Goal: Obtain resource: Download file/media

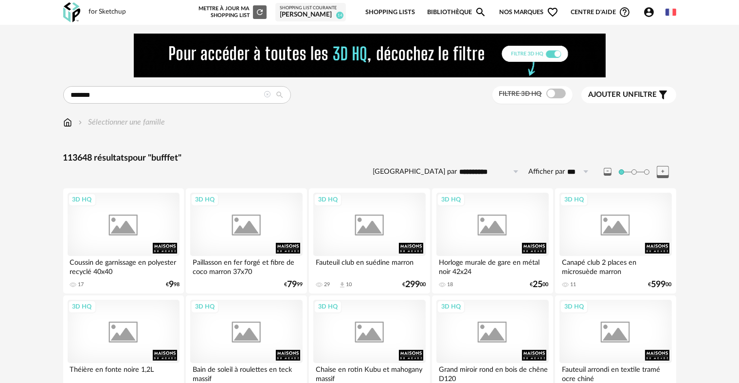
type input "*******"
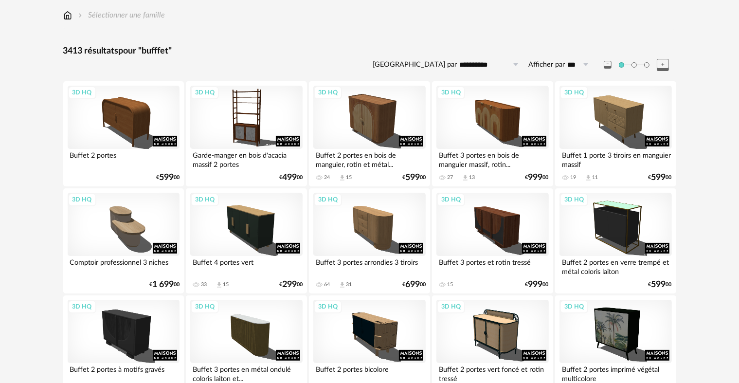
scroll to position [146, 0]
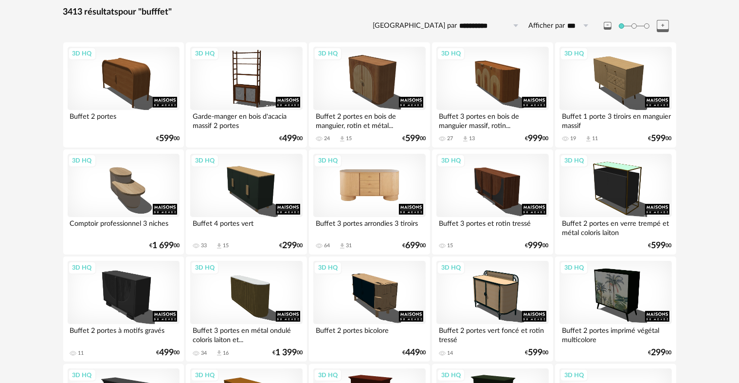
click at [386, 185] on div "3D HQ" at bounding box center [369, 185] width 112 height 63
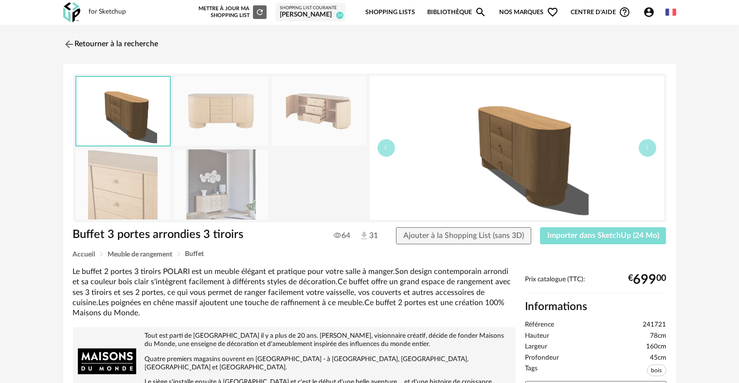
click at [607, 235] on span "Importer dans SketchUp (24 Mo)" at bounding box center [603, 236] width 112 height 8
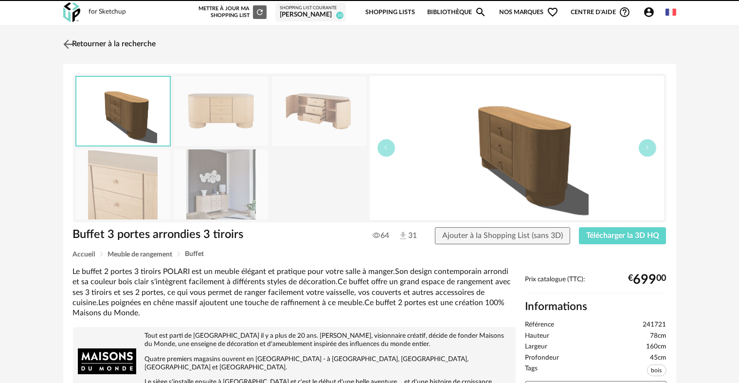
click at [68, 41] on img at bounding box center [68, 44] width 14 height 14
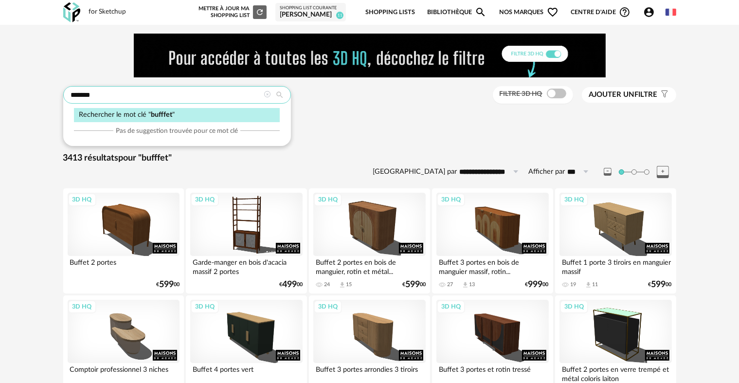
drag, startPoint x: 107, startPoint y: 100, endPoint x: 70, endPoint y: 93, distance: 37.1
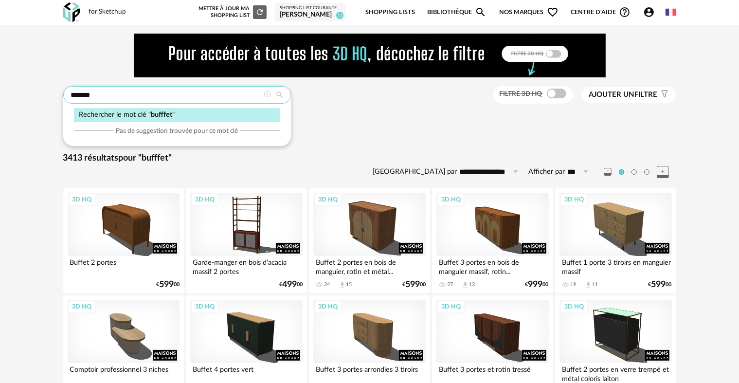
click at [70, 93] on input "*******" at bounding box center [177, 95] width 228 height 18
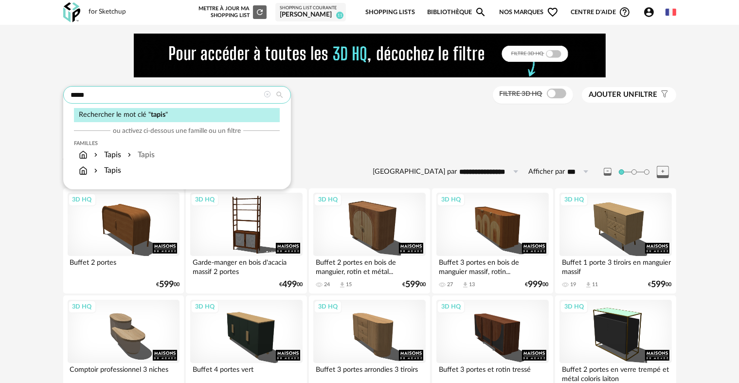
type input "*****"
type input "**********"
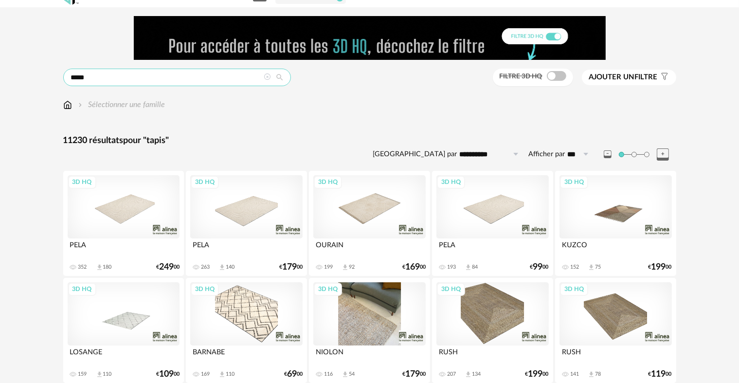
scroll to position [49, 0]
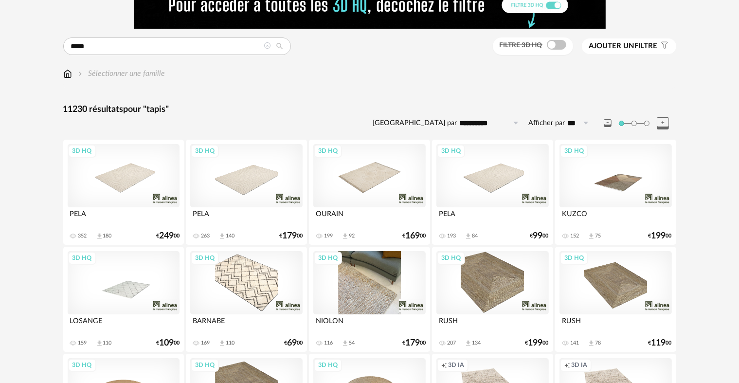
click at [372, 295] on div "3D HQ" at bounding box center [369, 282] width 112 height 63
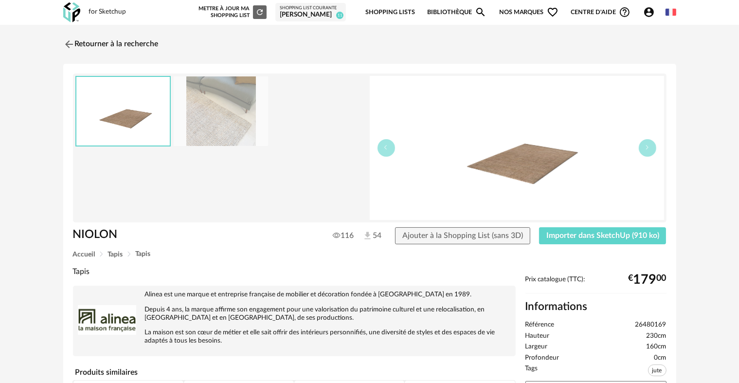
click at [230, 123] on img at bounding box center [221, 111] width 94 height 70
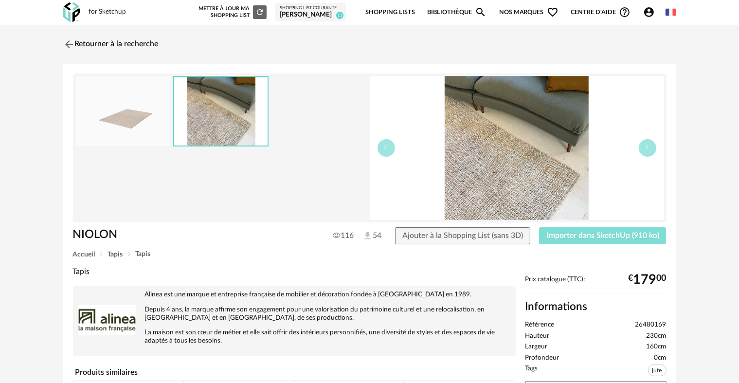
click at [565, 234] on span "Importer dans SketchUp (910 ko)" at bounding box center [602, 236] width 113 height 8
click at [64, 45] on img at bounding box center [68, 44] width 14 height 14
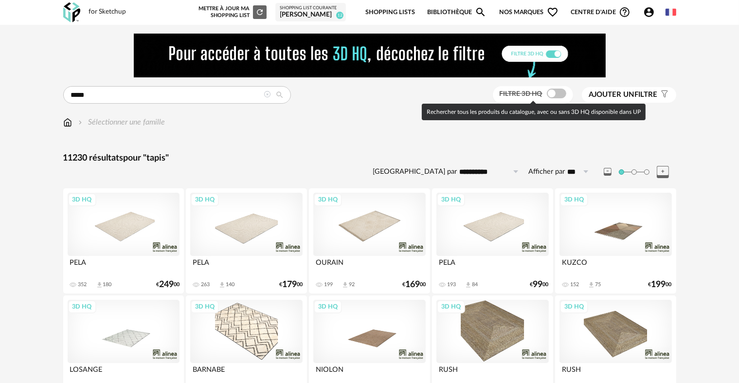
click at [551, 95] on span at bounding box center [556, 94] width 19 height 10
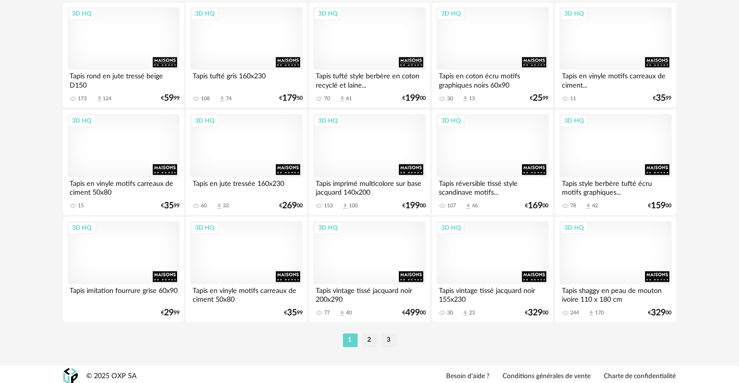
scroll to position [2010, 0]
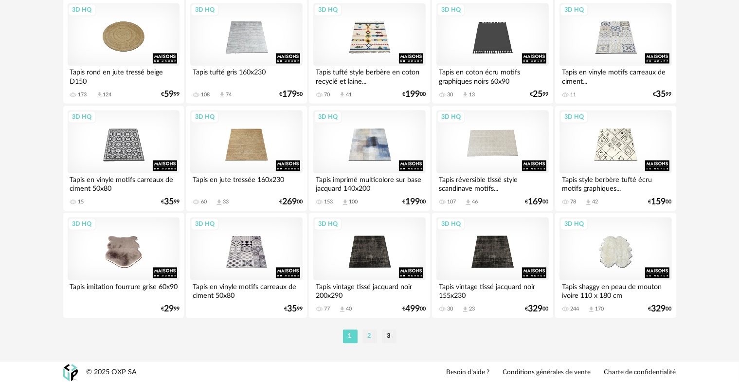
click at [372, 337] on li "2" at bounding box center [369, 336] width 15 height 14
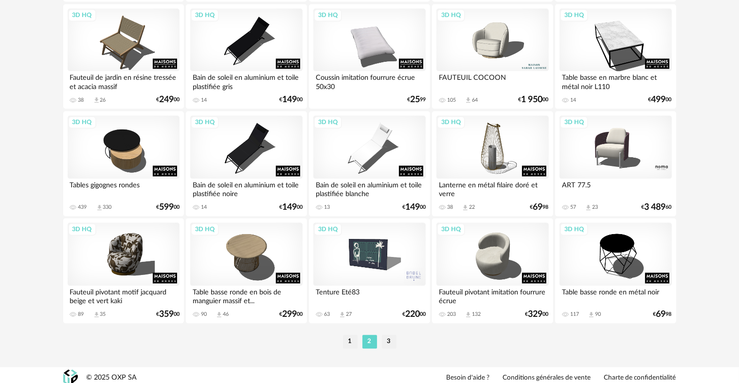
scroll to position [2010, 0]
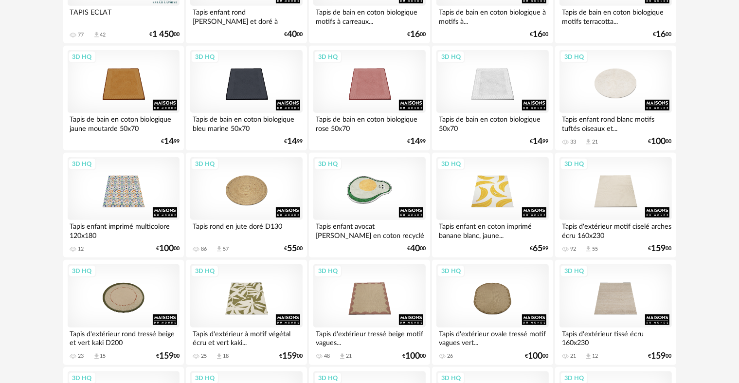
scroll to position [730, 0]
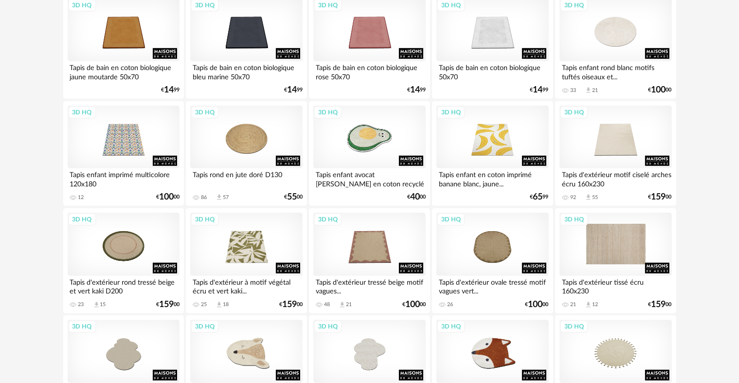
click at [611, 263] on div "3D HQ" at bounding box center [615, 244] width 112 height 63
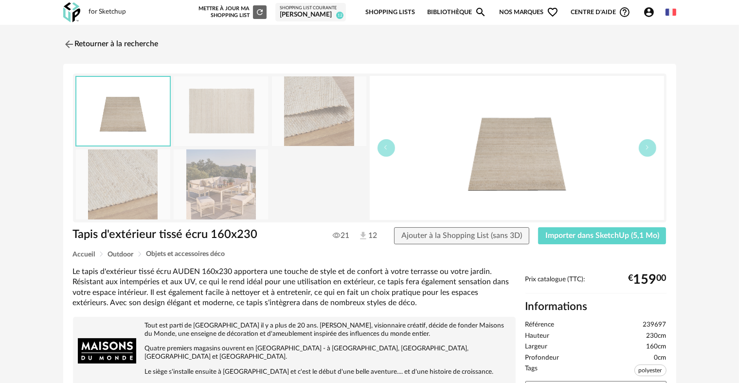
click at [253, 114] on img at bounding box center [221, 111] width 94 height 70
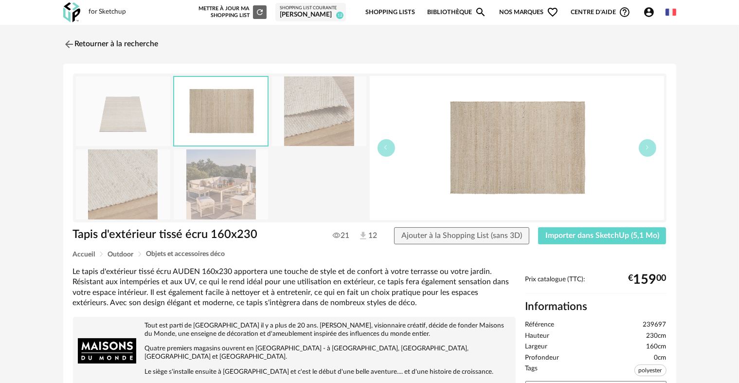
click at [152, 195] on img at bounding box center [123, 184] width 94 height 70
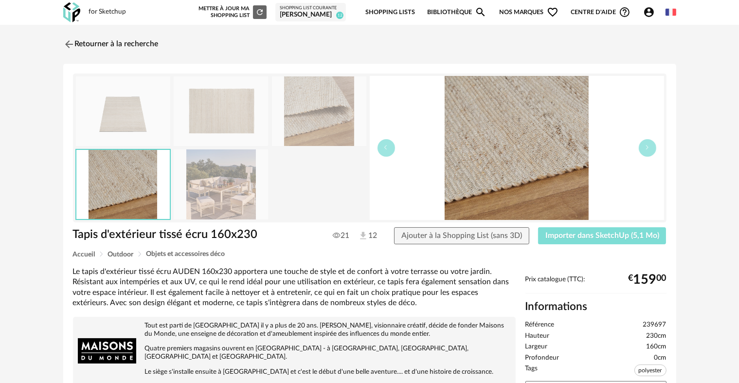
click at [557, 234] on span "Importer dans SketchUp (5,1 Mo)" at bounding box center [602, 236] width 114 height 8
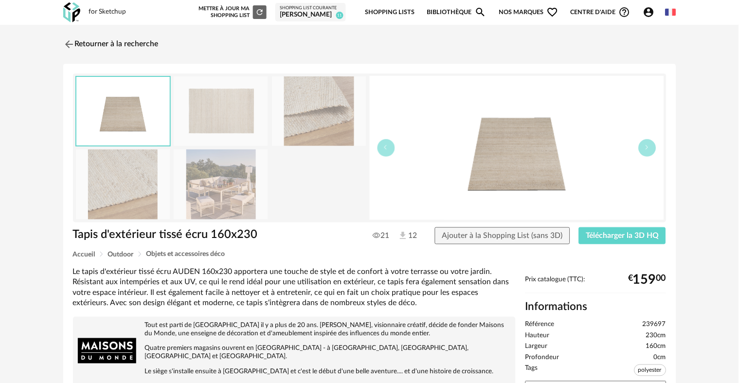
click at [69, 43] on img at bounding box center [69, 44] width 12 height 12
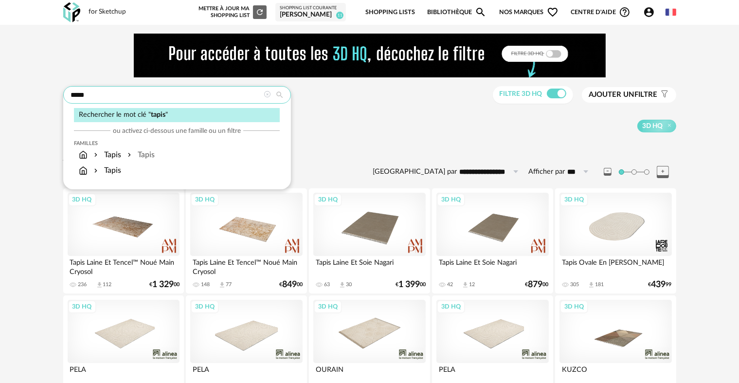
click at [237, 94] on input "*****" at bounding box center [177, 95] width 228 height 18
drag, startPoint x: 237, startPoint y: 94, endPoint x: 0, endPoint y: 105, distance: 237.6
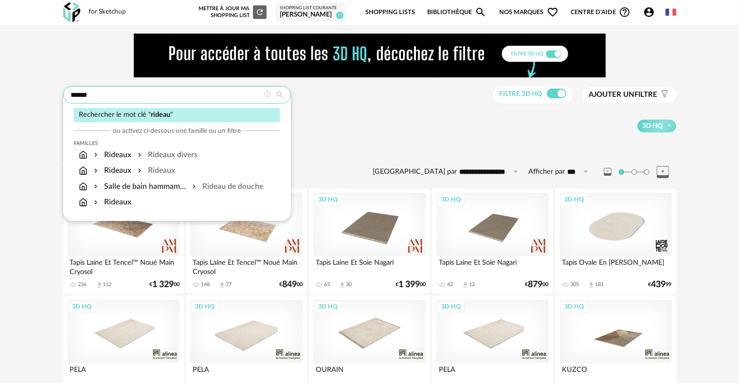
type input "******"
type input "**********"
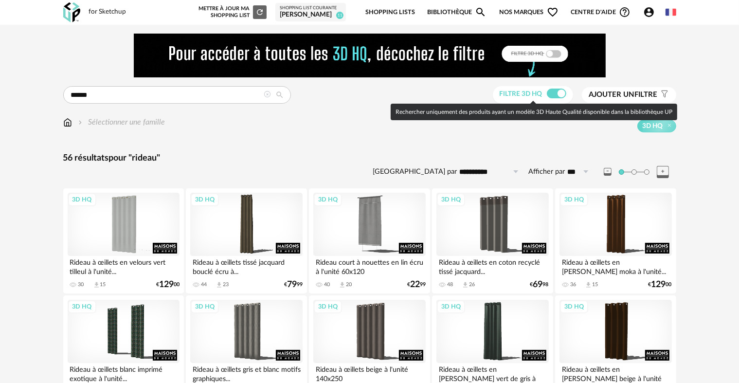
click at [557, 89] on span at bounding box center [556, 94] width 19 height 10
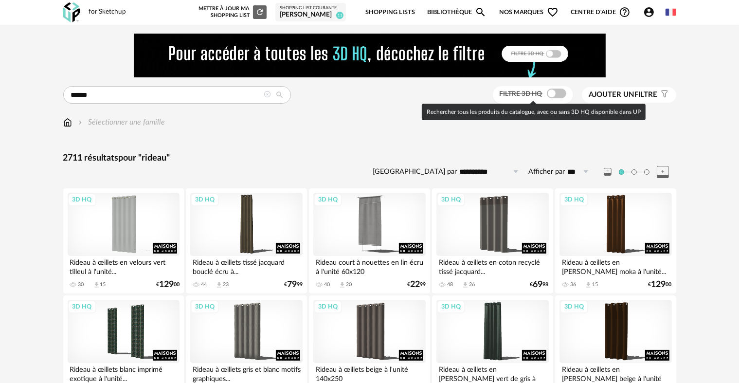
click at [554, 93] on span at bounding box center [556, 94] width 19 height 10
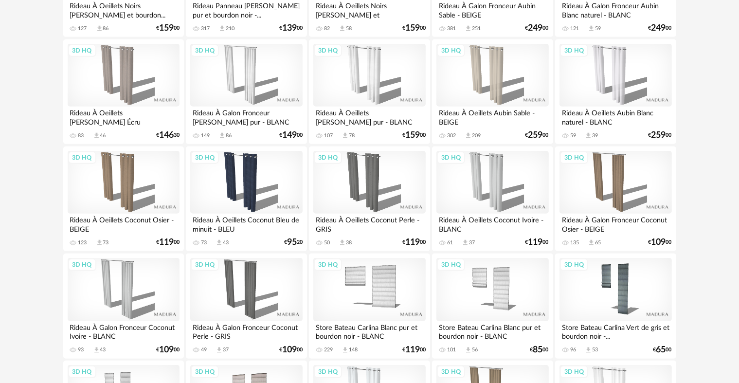
scroll to position [681, 0]
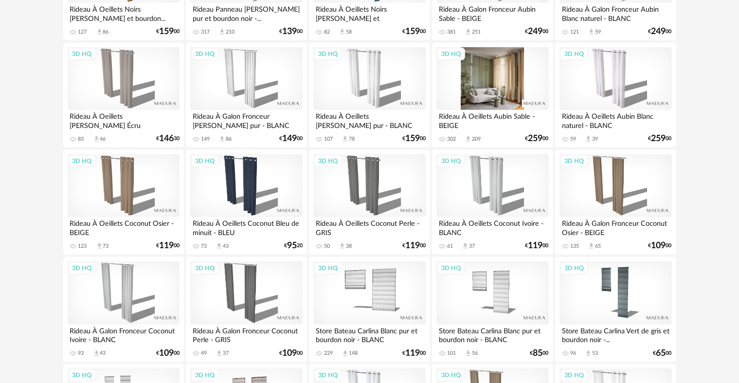
click at [482, 92] on div "3D HQ" at bounding box center [492, 78] width 112 height 63
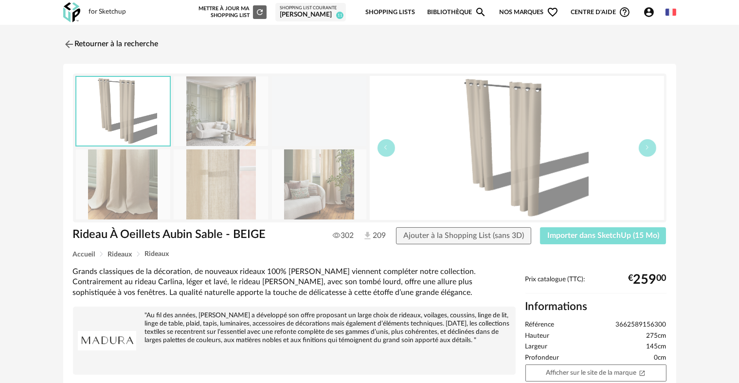
click at [557, 236] on span "Importer dans SketchUp (15 Mo)" at bounding box center [603, 236] width 112 height 8
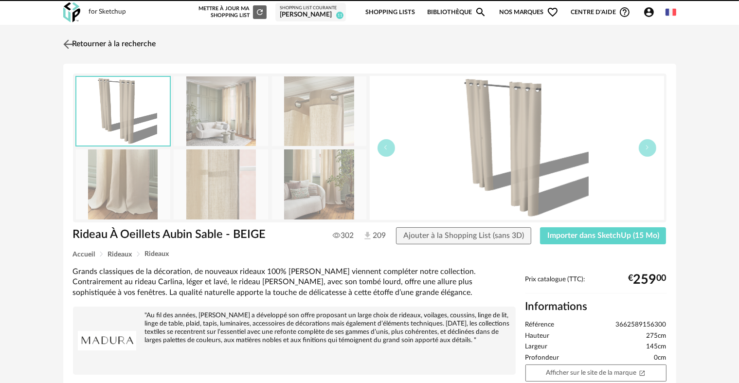
click at [62, 45] on img at bounding box center [68, 44] width 14 height 14
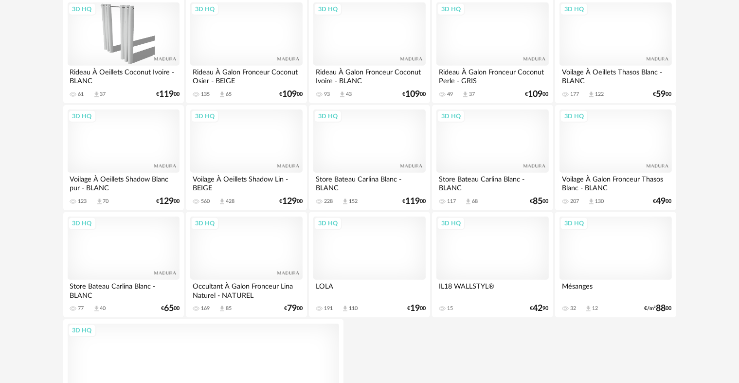
scroll to position [1048, 0]
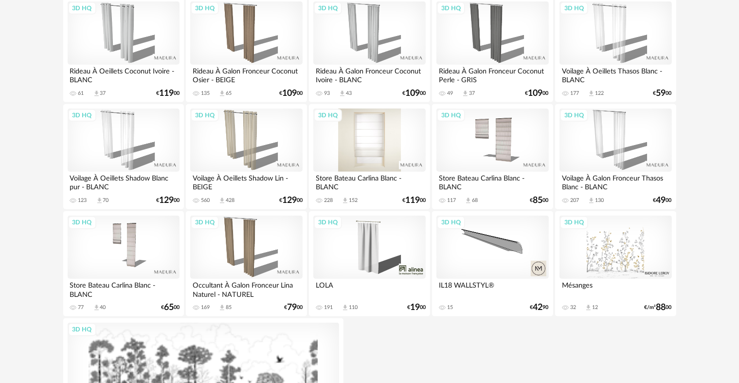
click at [371, 143] on div "3D HQ" at bounding box center [369, 139] width 112 height 63
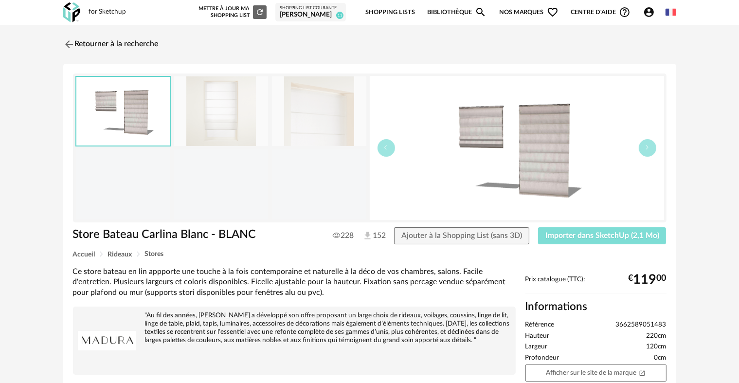
click at [613, 232] on span "Importer dans SketchUp (2,1 Mo)" at bounding box center [602, 236] width 114 height 8
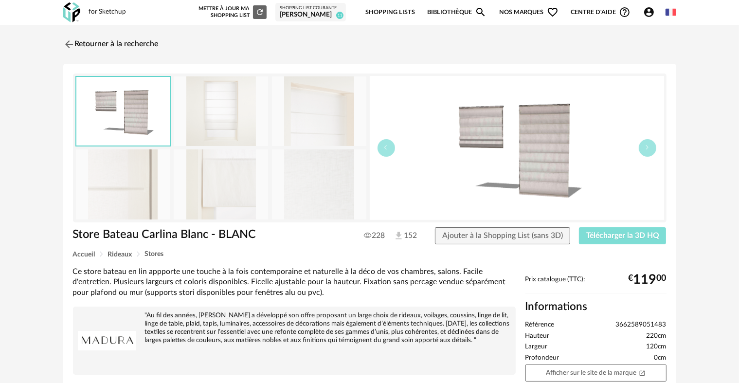
click at [601, 230] on button "Télécharger la 3D HQ" at bounding box center [623, 236] width 88 height 18
click at [538, 227] on button "Importer dans SketchUp (2,1 Mo)" at bounding box center [602, 236] width 128 height 18
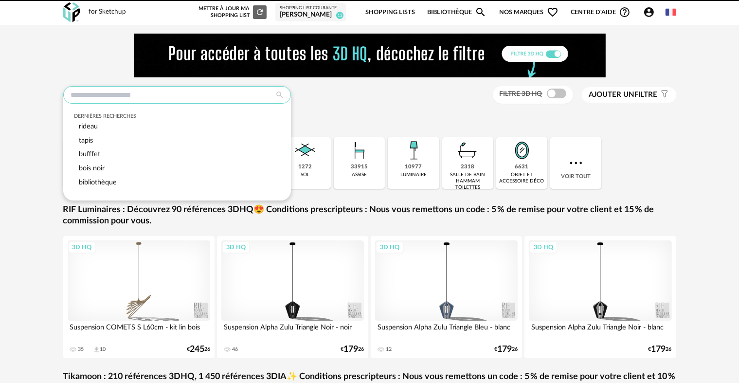
click at [173, 92] on input "text" at bounding box center [177, 95] width 228 height 18
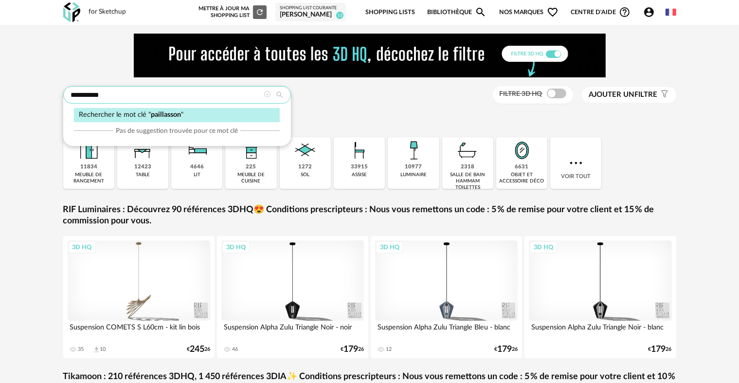
type input "**********"
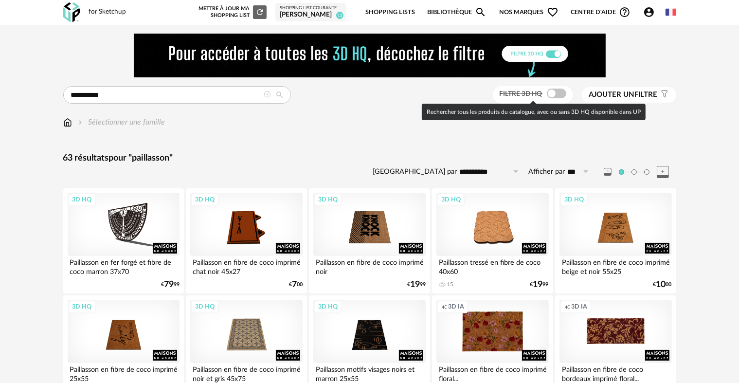
click at [557, 91] on span at bounding box center [556, 94] width 19 height 10
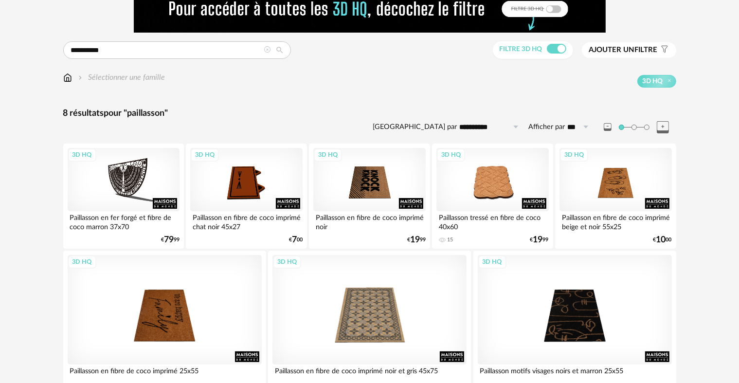
scroll to position [49, 0]
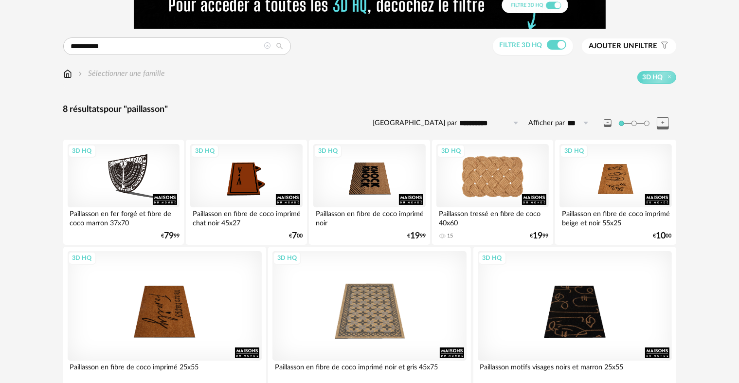
click at [509, 173] on div "3D HQ" at bounding box center [492, 175] width 112 height 63
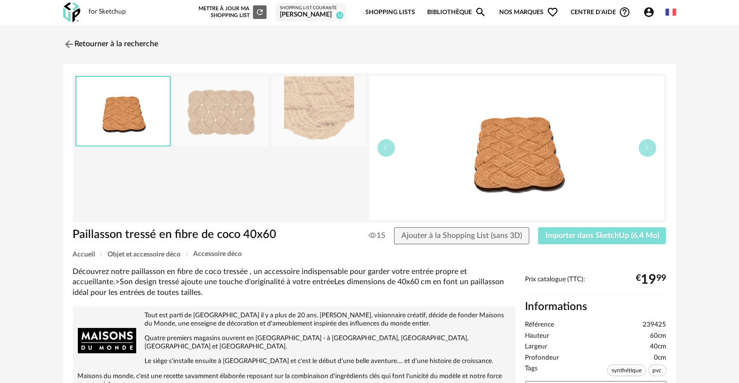
click at [586, 235] on span "Importer dans SketchUp (6,4 Mo)" at bounding box center [602, 236] width 114 height 8
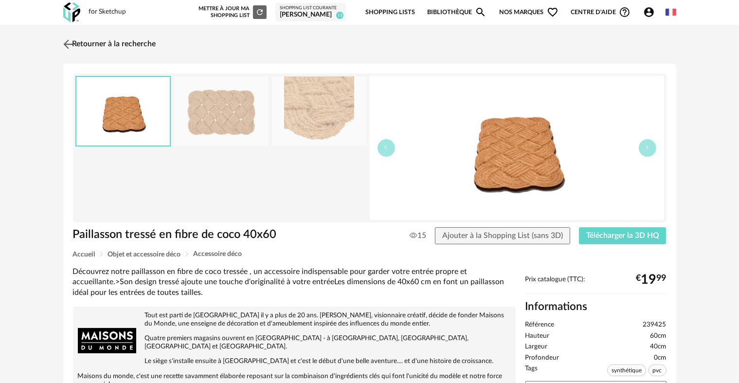
click at [64, 39] on img at bounding box center [68, 44] width 14 height 14
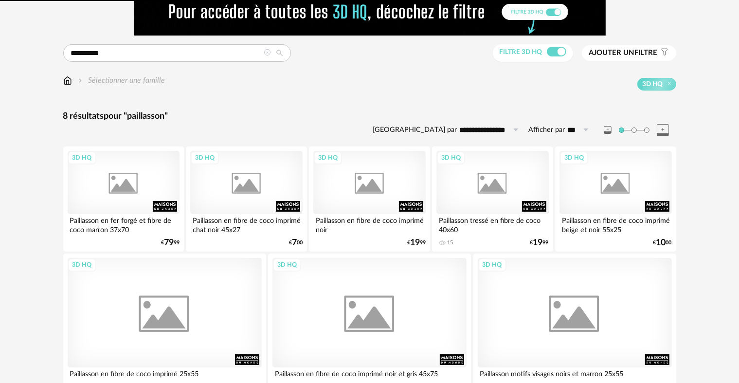
scroll to position [69, 0]
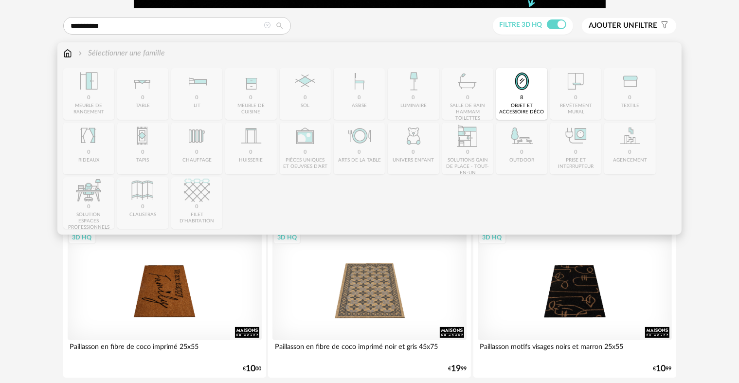
click at [66, 54] on img at bounding box center [67, 53] width 9 height 11
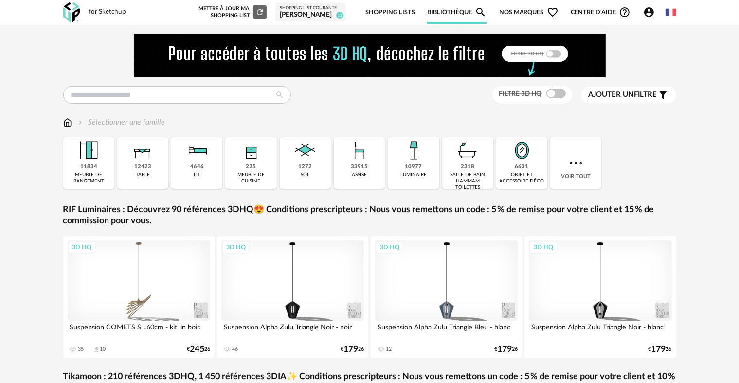
click at [530, 145] on img at bounding box center [522, 150] width 26 height 26
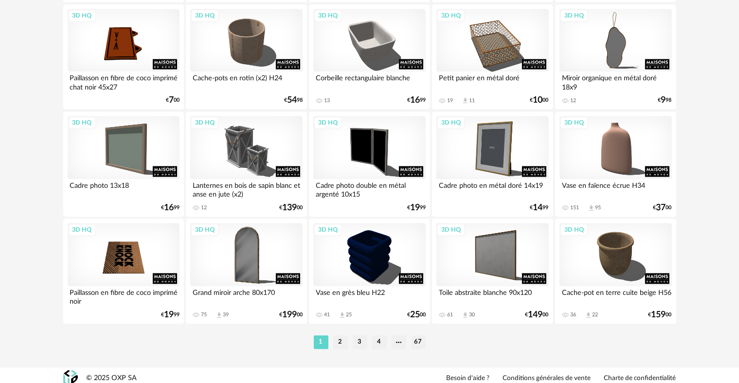
scroll to position [2010, 0]
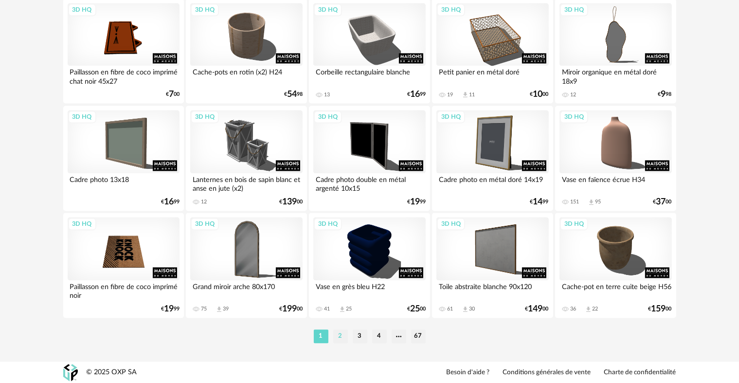
click at [333, 336] on li "2" at bounding box center [340, 336] width 15 height 14
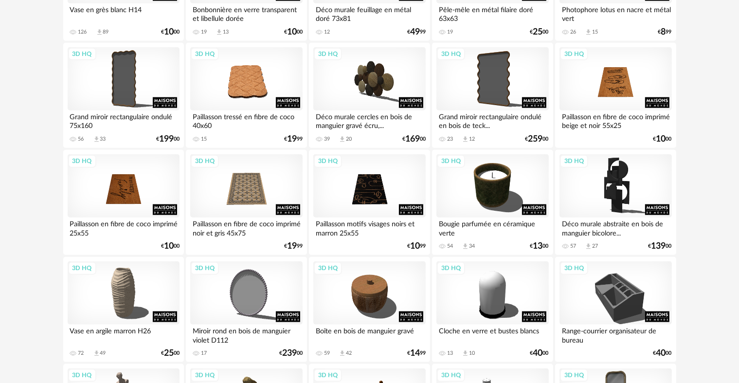
scroll to position [1109, 0]
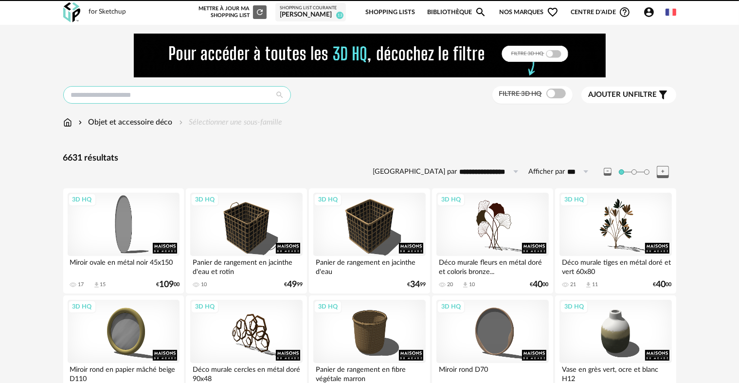
click at [219, 96] on input "text" at bounding box center [177, 95] width 228 height 18
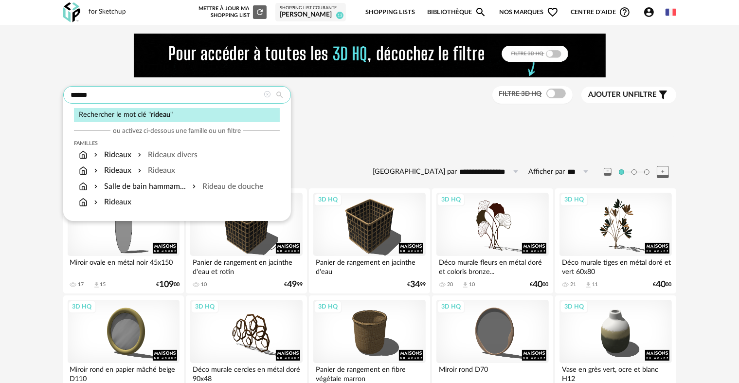
type input "******"
type input "**********"
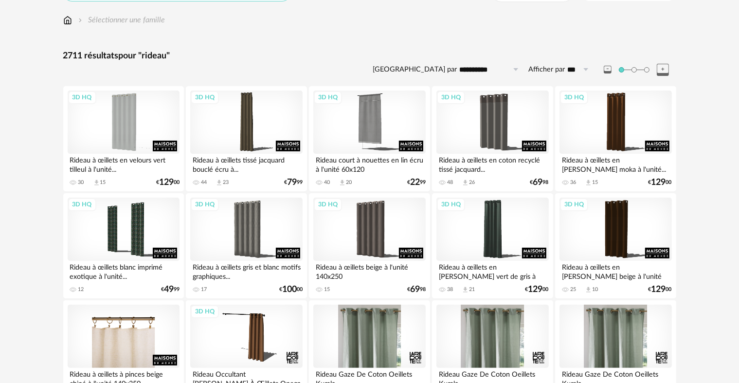
scroll to position [49, 0]
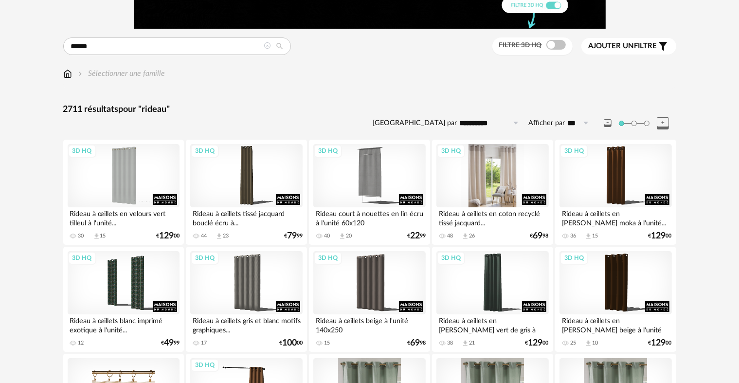
click at [485, 166] on div "3D HQ" at bounding box center [492, 175] width 112 height 63
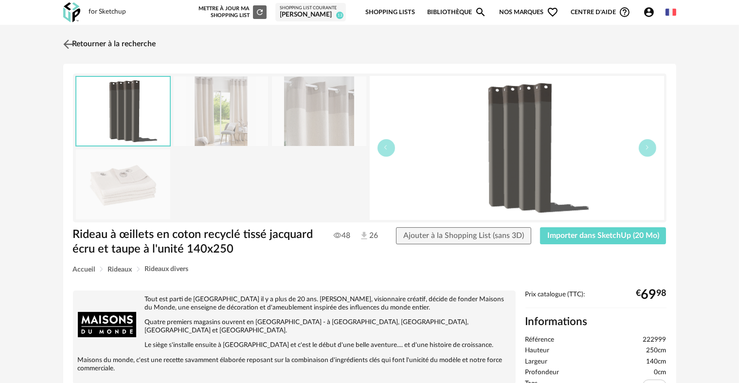
click at [64, 43] on img at bounding box center [68, 44] width 14 height 14
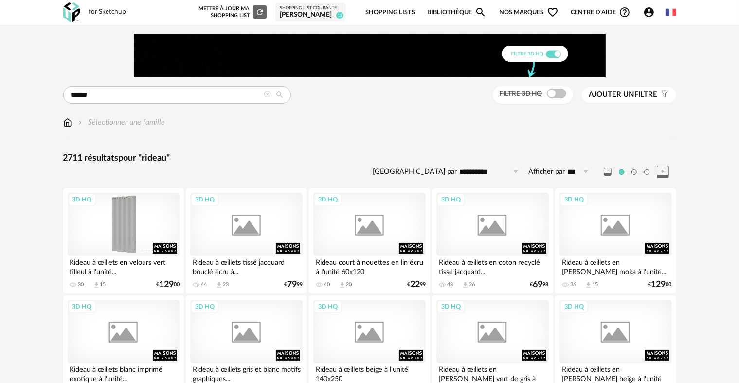
scroll to position [49, 0]
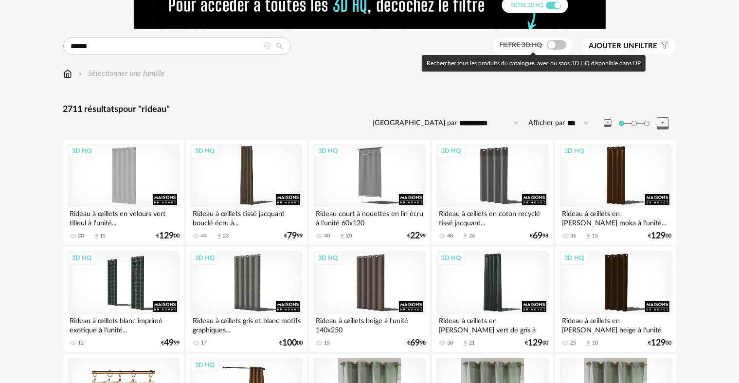
click at [551, 41] on span at bounding box center [556, 45] width 19 height 10
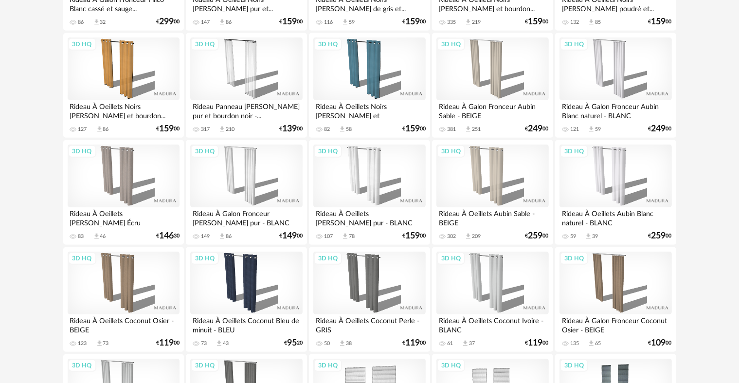
scroll to position [632, 0]
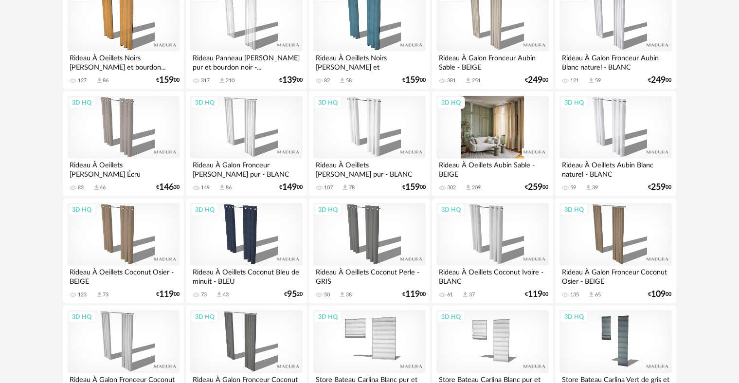
click at [505, 125] on div "3D HQ" at bounding box center [492, 127] width 112 height 63
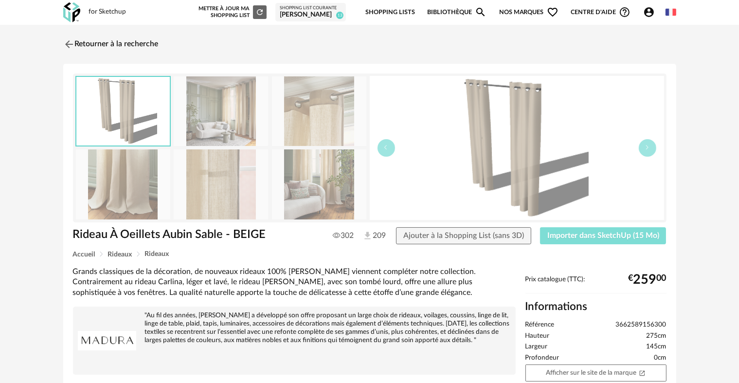
click at [553, 232] on span "Importer dans SketchUp (15 Mo)" at bounding box center [603, 236] width 112 height 8
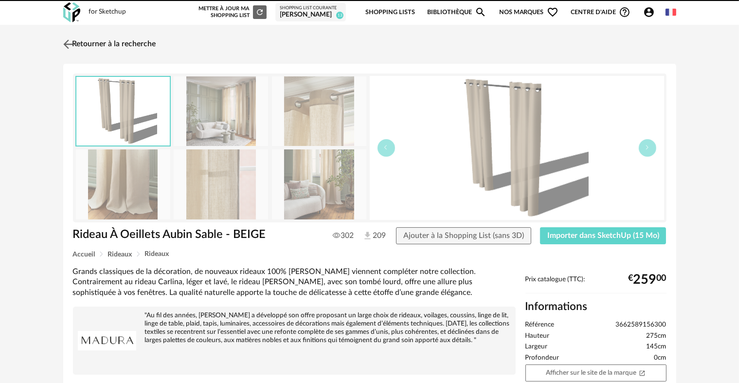
click at [61, 37] on img at bounding box center [68, 44] width 14 height 14
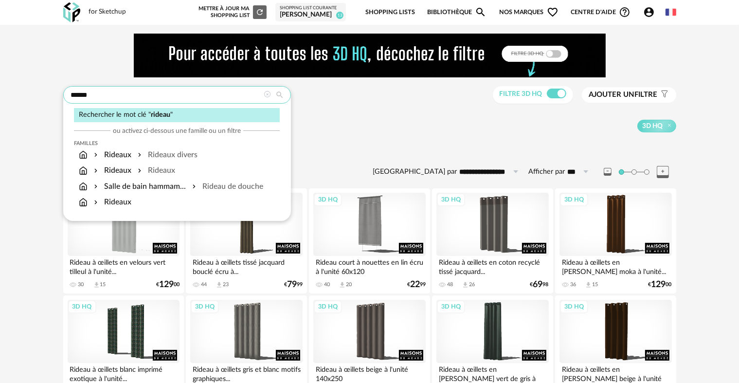
drag, startPoint x: 144, startPoint y: 95, endPoint x: 68, endPoint y: 95, distance: 75.9
click at [68, 95] on input "******" at bounding box center [177, 95] width 228 height 18
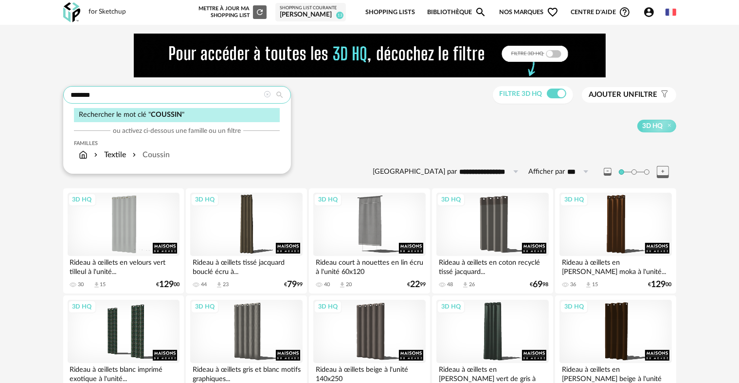
type input "*******"
type input "**********"
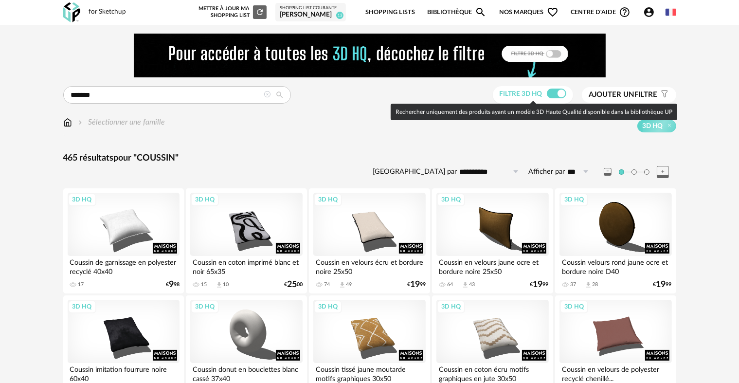
click at [561, 95] on span at bounding box center [556, 94] width 19 height 10
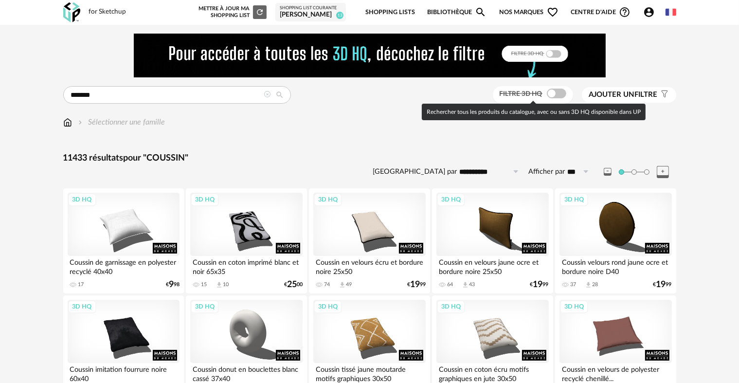
click at [557, 96] on span at bounding box center [556, 94] width 19 height 10
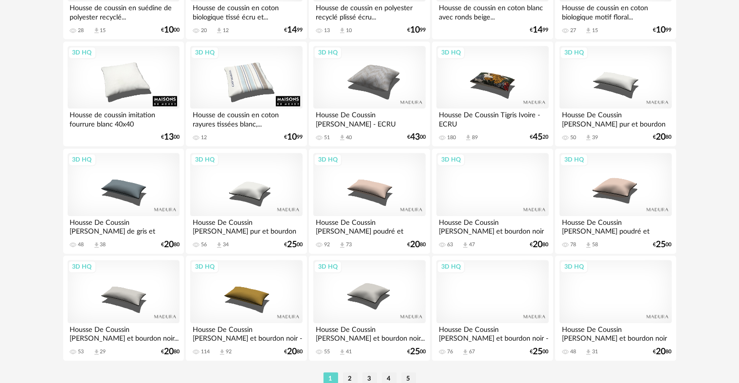
scroll to position [2010, 0]
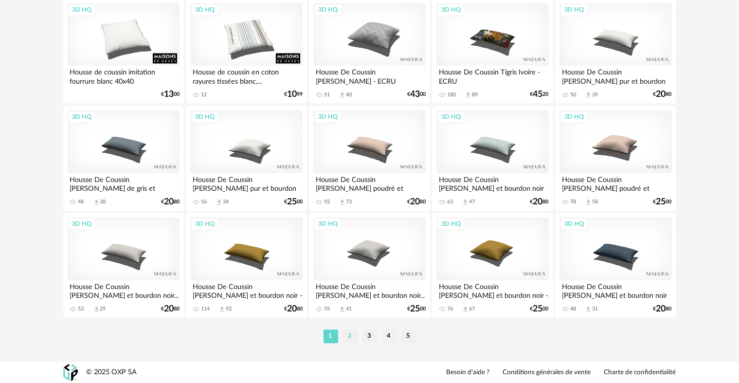
click at [348, 334] on li "2" at bounding box center [350, 336] width 15 height 14
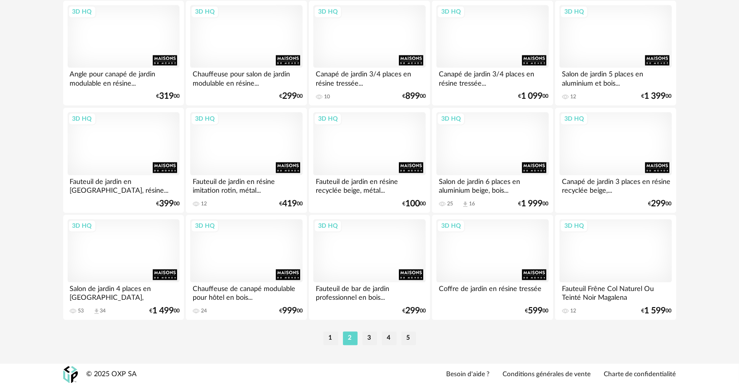
scroll to position [2010, 0]
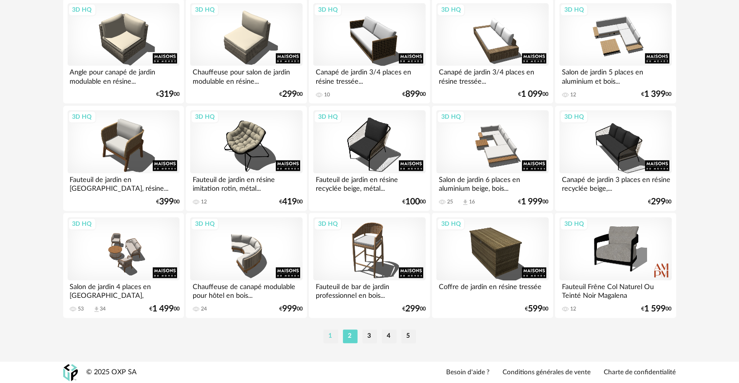
click at [328, 335] on li "1" at bounding box center [330, 336] width 15 height 14
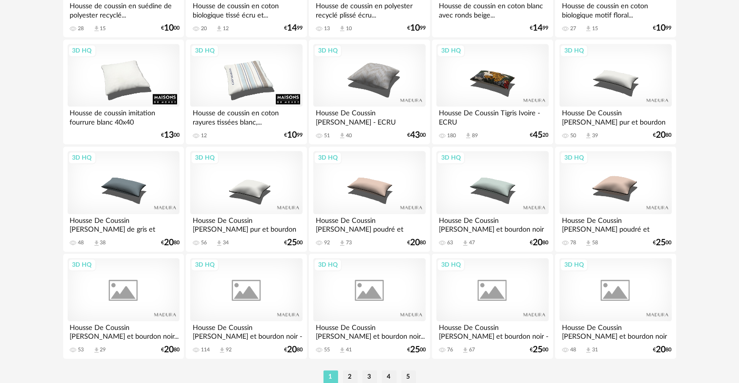
scroll to position [1994, 0]
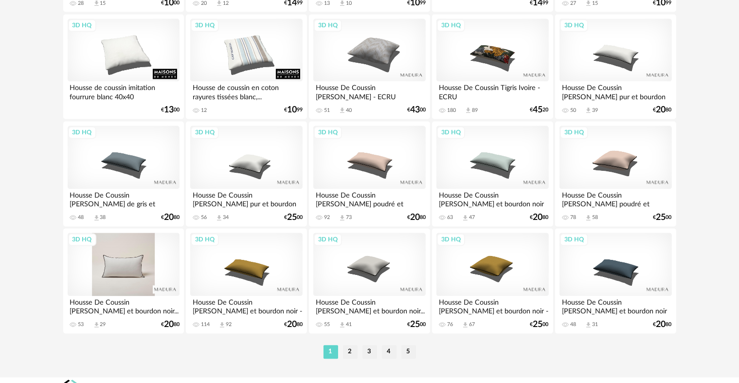
click at [130, 241] on div "3D HQ" at bounding box center [124, 264] width 112 height 63
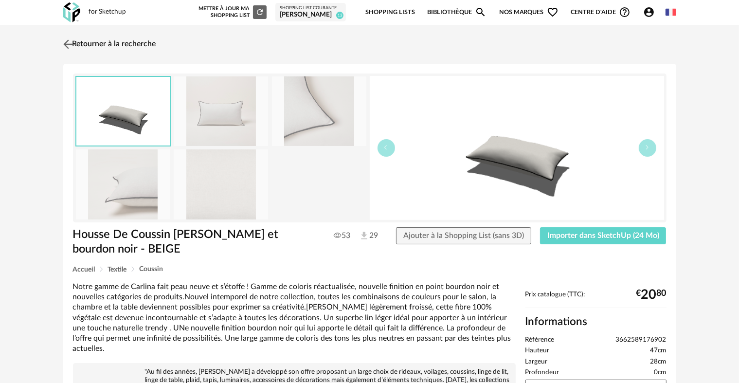
click at [65, 40] on img at bounding box center [68, 44] width 14 height 14
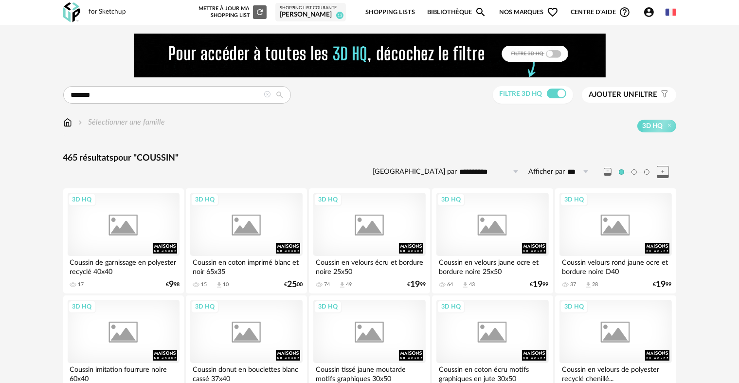
scroll to position [1994, 0]
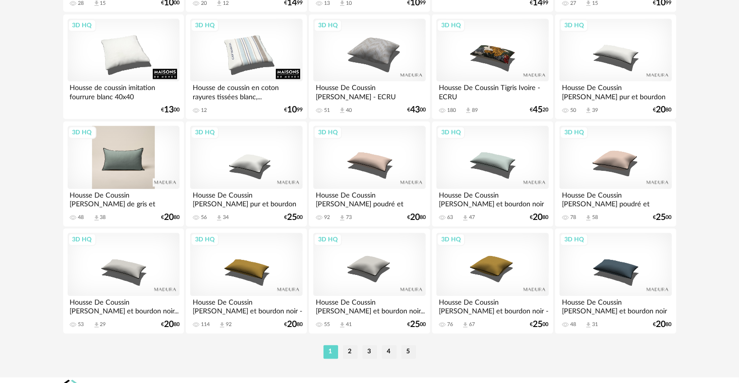
click at [101, 151] on div "3D HQ" at bounding box center [124, 157] width 112 height 63
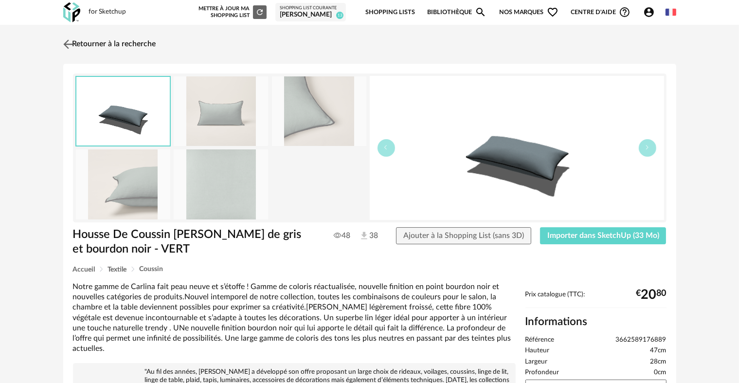
click at [68, 43] on img at bounding box center [68, 44] width 14 height 14
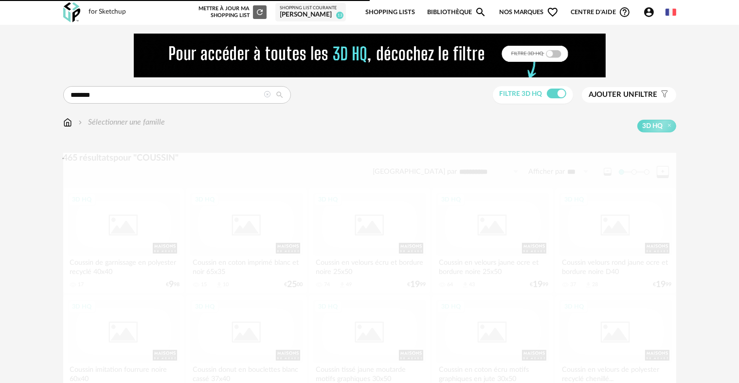
scroll to position [1994, 0]
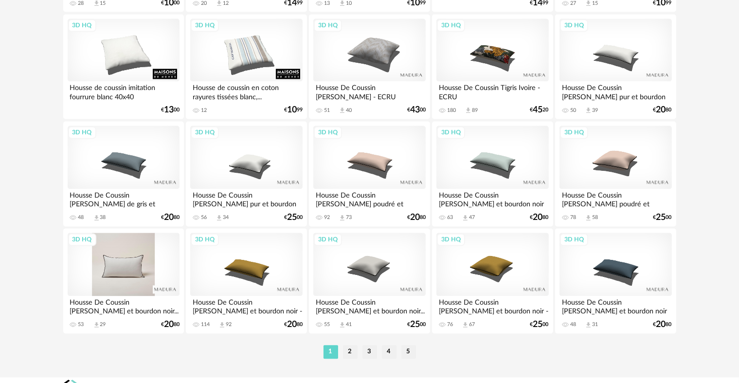
click at [132, 257] on div "3D HQ" at bounding box center [124, 264] width 112 height 63
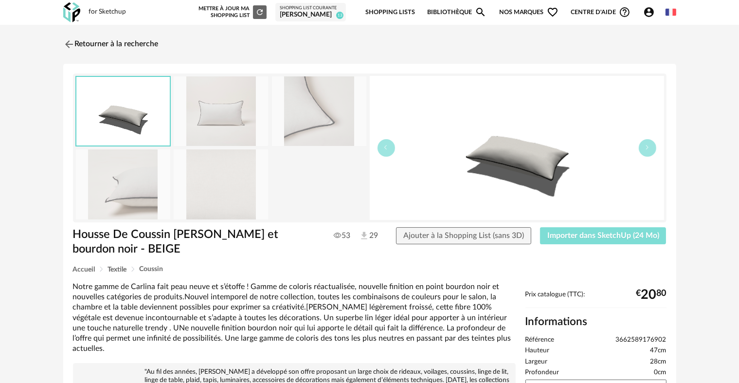
click at [573, 232] on span "Importer dans SketchUp (24 Mo)" at bounding box center [603, 236] width 112 height 8
